Goal: Complete application form

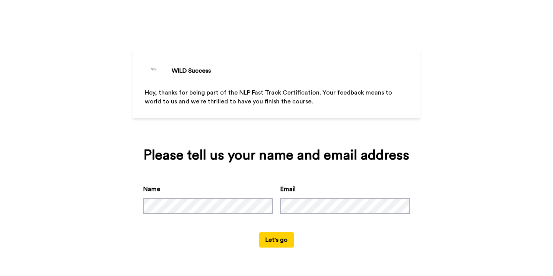
click at [277, 241] on button "Let's go" at bounding box center [276, 239] width 35 height 15
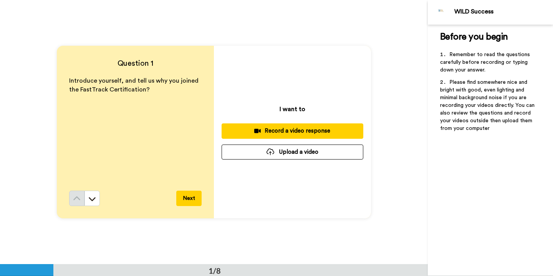
click at [254, 126] on button "Record a video response" at bounding box center [293, 130] width 142 height 15
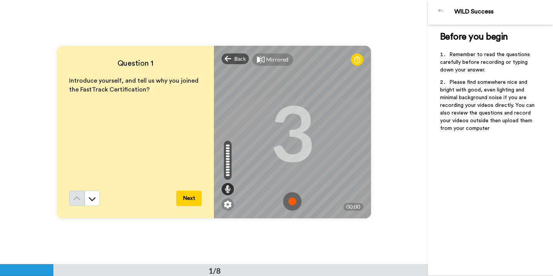
click at [288, 200] on img at bounding box center [292, 201] width 18 height 18
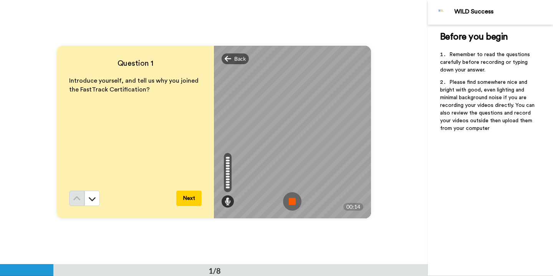
click at [285, 201] on img at bounding box center [292, 201] width 18 height 18
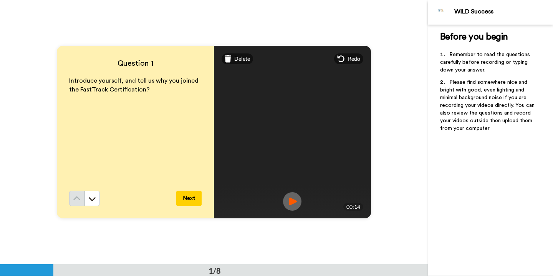
click at [188, 197] on button "Next" at bounding box center [188, 198] width 25 height 15
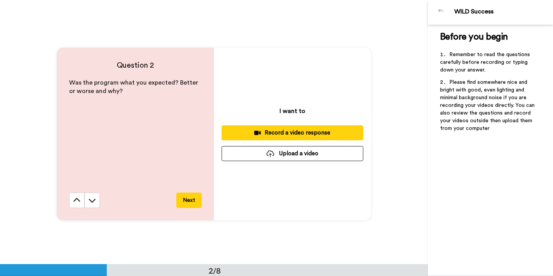
scroll to position [264, 0]
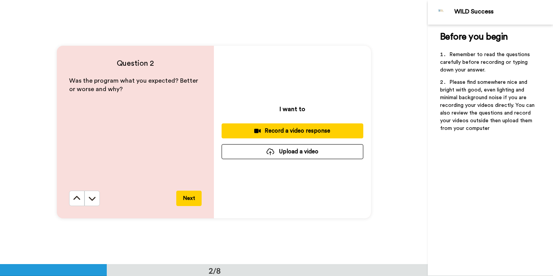
click at [268, 128] on div "Record a video response" at bounding box center [292, 131] width 129 height 8
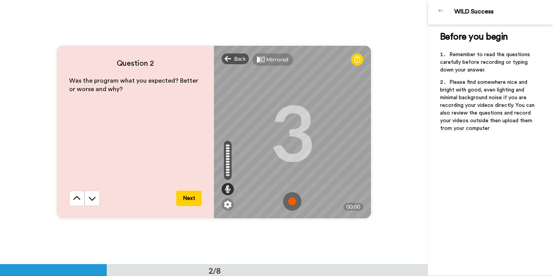
click at [290, 198] on img at bounding box center [292, 201] width 18 height 18
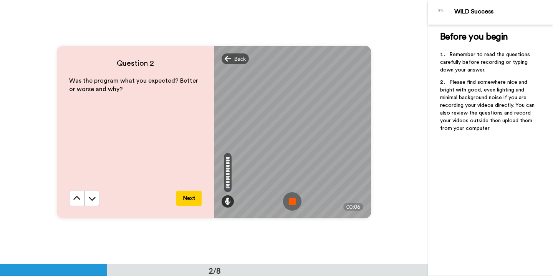
click at [292, 198] on img at bounding box center [292, 201] width 18 height 18
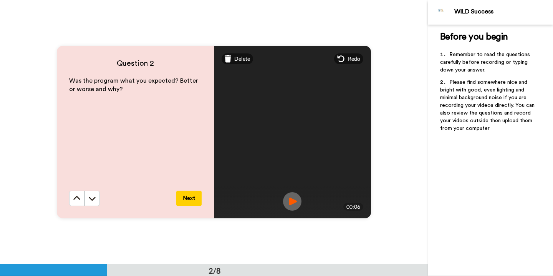
click at [186, 195] on button "Next" at bounding box center [188, 198] width 25 height 15
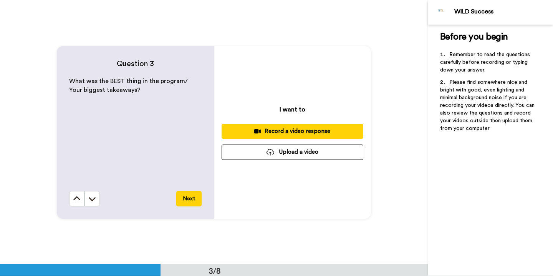
scroll to position [528, 0]
click at [271, 131] on div "Record a video response" at bounding box center [292, 131] width 129 height 8
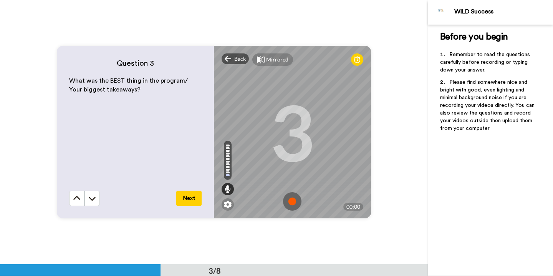
click at [289, 201] on img at bounding box center [292, 201] width 18 height 18
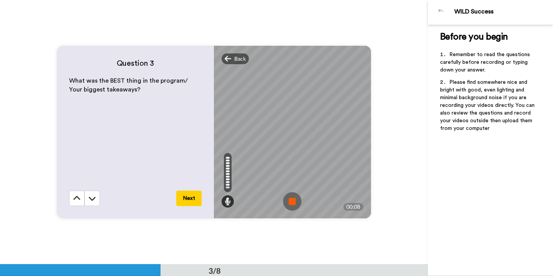
click at [292, 198] on img at bounding box center [292, 201] width 18 height 18
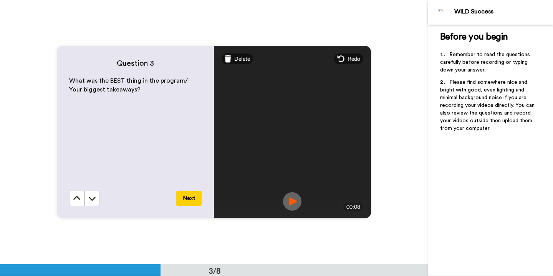
click at [191, 195] on button "Next" at bounding box center [188, 198] width 25 height 15
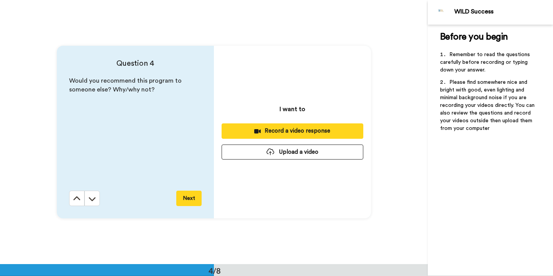
scroll to position [793, 0]
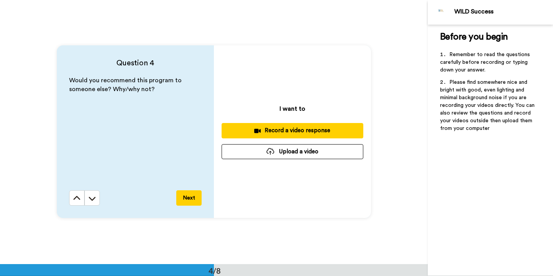
click at [235, 134] on div "Record a video response" at bounding box center [292, 130] width 129 height 8
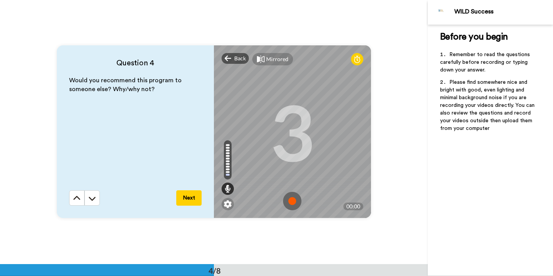
click at [289, 203] on img at bounding box center [292, 201] width 18 height 18
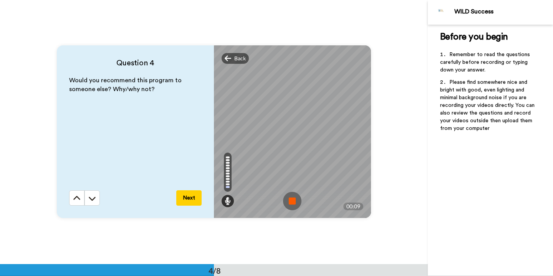
click at [290, 199] on img at bounding box center [292, 201] width 18 height 18
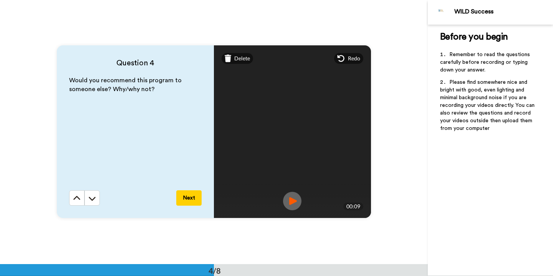
click at [189, 198] on button "Next" at bounding box center [188, 197] width 25 height 15
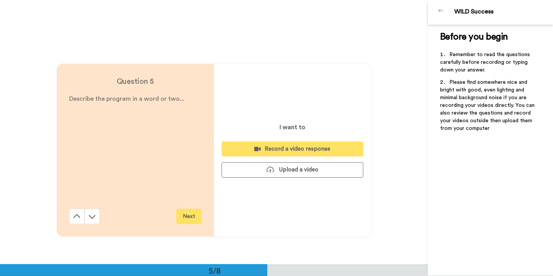
scroll to position [1057, 0]
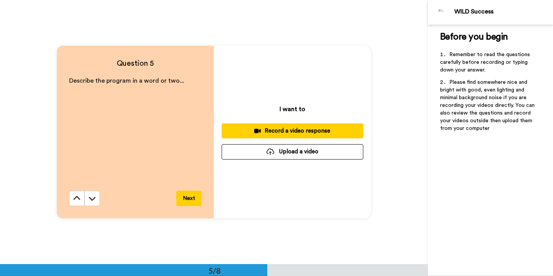
click at [295, 130] on div "Record a video response" at bounding box center [292, 131] width 129 height 8
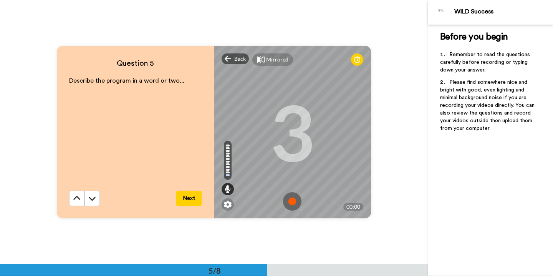
click at [287, 196] on img at bounding box center [292, 201] width 18 height 18
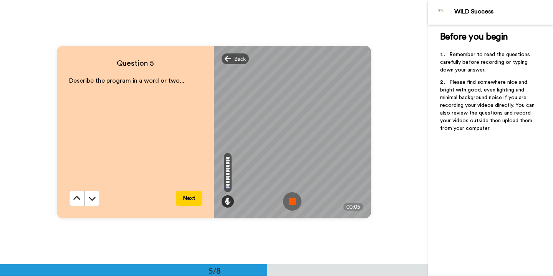
click at [290, 195] on img at bounding box center [292, 201] width 18 height 18
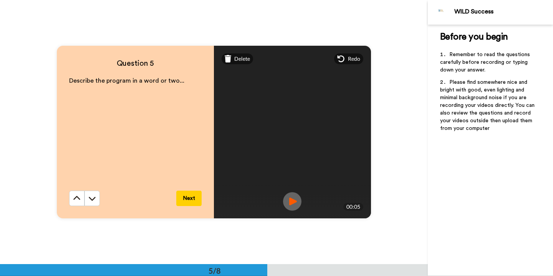
click at [195, 196] on button "Next" at bounding box center [188, 198] width 25 height 15
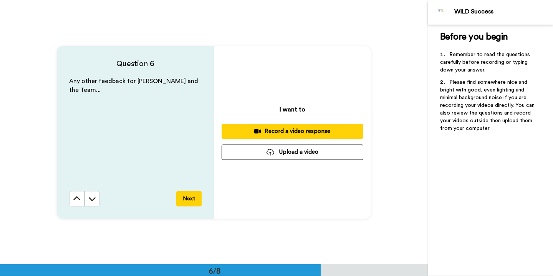
scroll to position [1321, 0]
click at [237, 134] on div "Record a video response" at bounding box center [292, 131] width 129 height 8
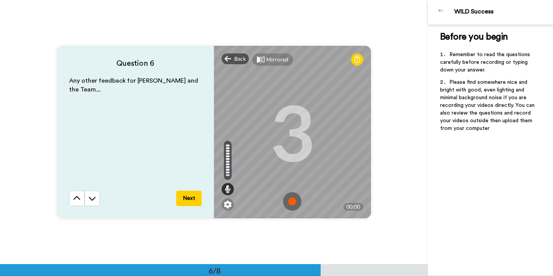
click at [287, 204] on img at bounding box center [292, 201] width 18 height 18
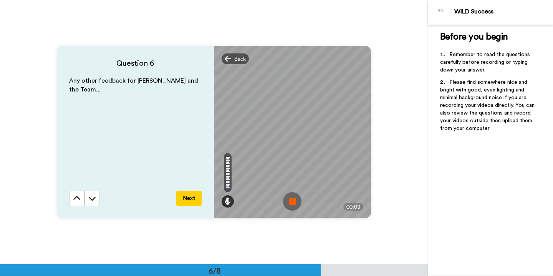
click at [292, 196] on img at bounding box center [292, 201] width 18 height 18
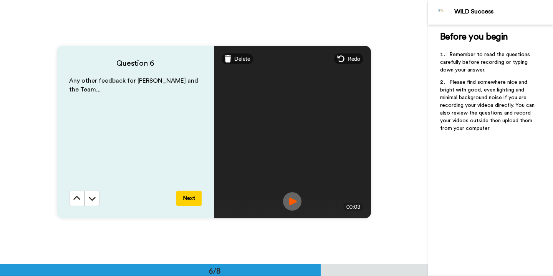
click at [184, 196] on button "Next" at bounding box center [188, 198] width 25 height 15
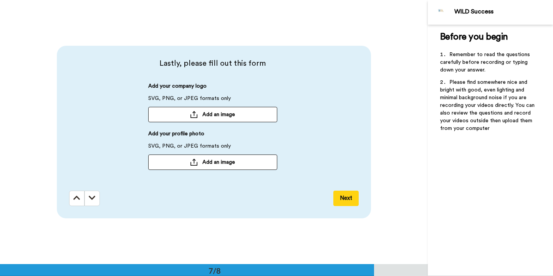
scroll to position [1585, 0]
click at [196, 166] on button "Add an image" at bounding box center [212, 161] width 129 height 15
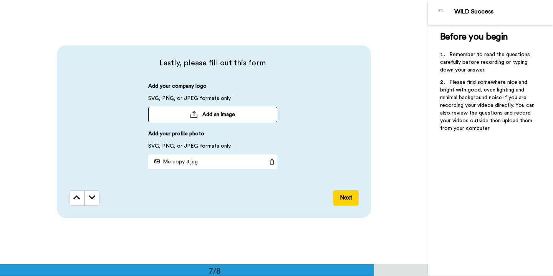
click at [337, 195] on button "Next" at bounding box center [345, 197] width 25 height 15
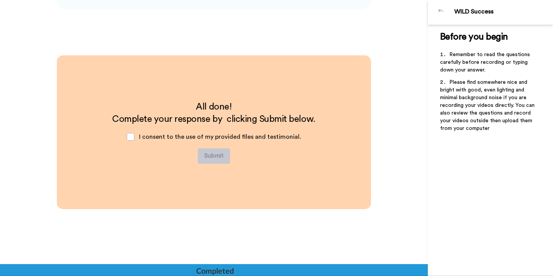
scroll to position [1793, 0]
click at [134, 136] on span at bounding box center [131, 137] width 8 height 8
click at [205, 157] on button "Submit" at bounding box center [214, 155] width 32 height 15
